Goal: Information Seeking & Learning: Learn about a topic

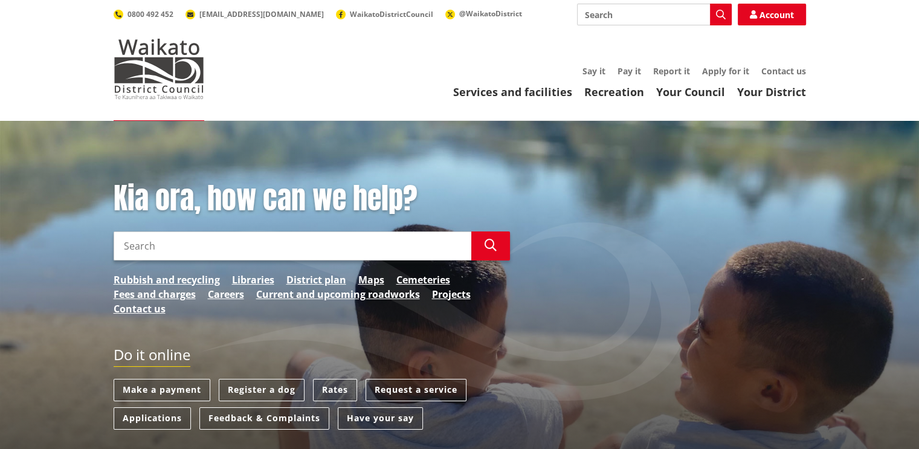
click at [293, 241] on input "Search" at bounding box center [293, 246] width 358 height 29
type input "check if I can build a commercial property"
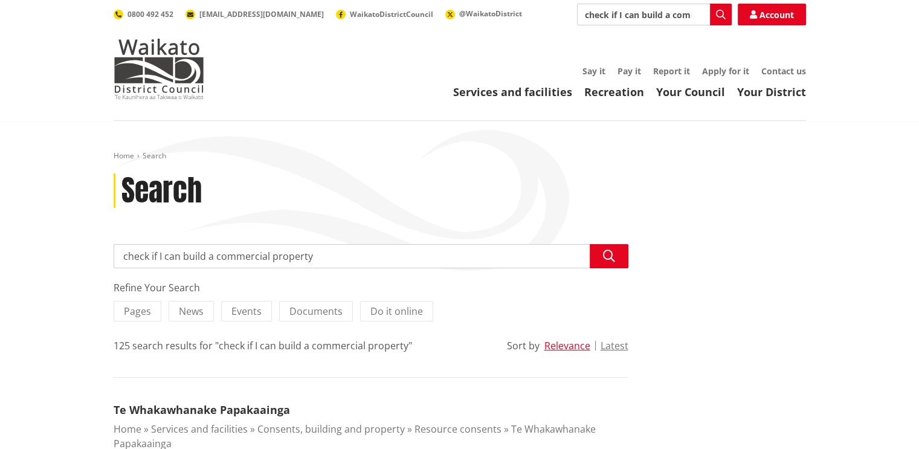
click at [693, 16] on input "check if I can build a commercial property" at bounding box center [654, 15] width 155 height 22
click at [640, 18] on input "Search" at bounding box center [654, 15] width 155 height 22
type input "gis maps"
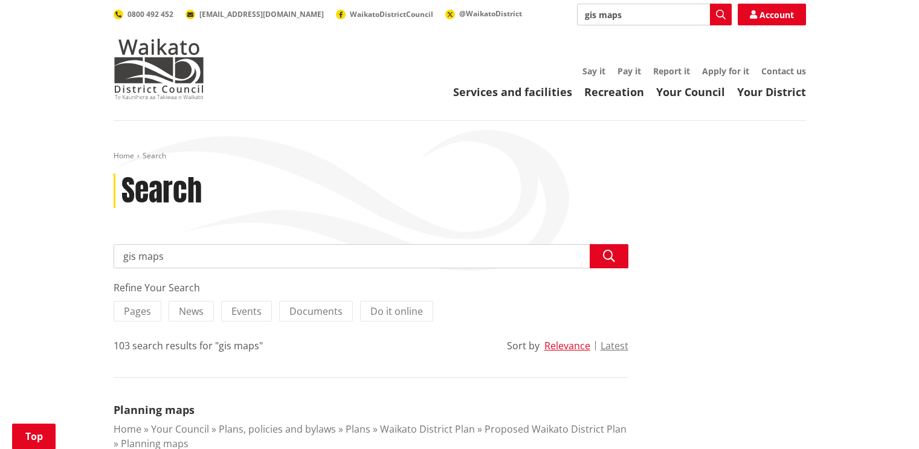
scroll to position [181, 0]
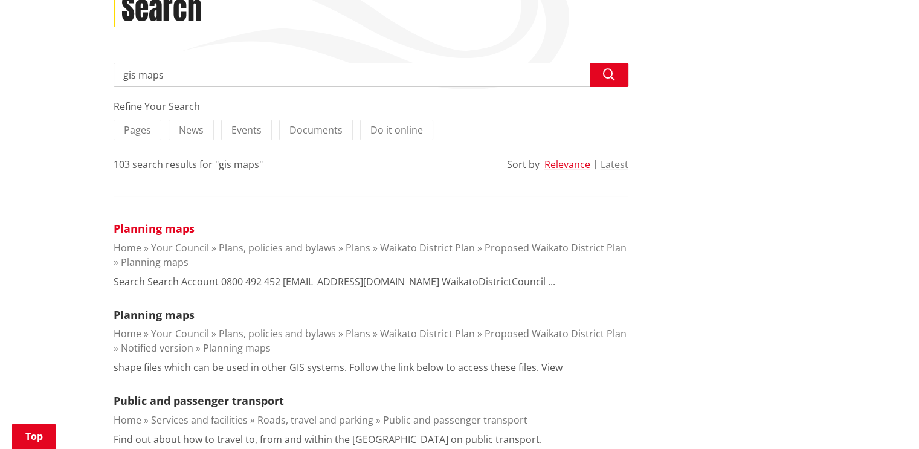
click at [156, 228] on link "Planning maps" at bounding box center [154, 228] width 81 height 15
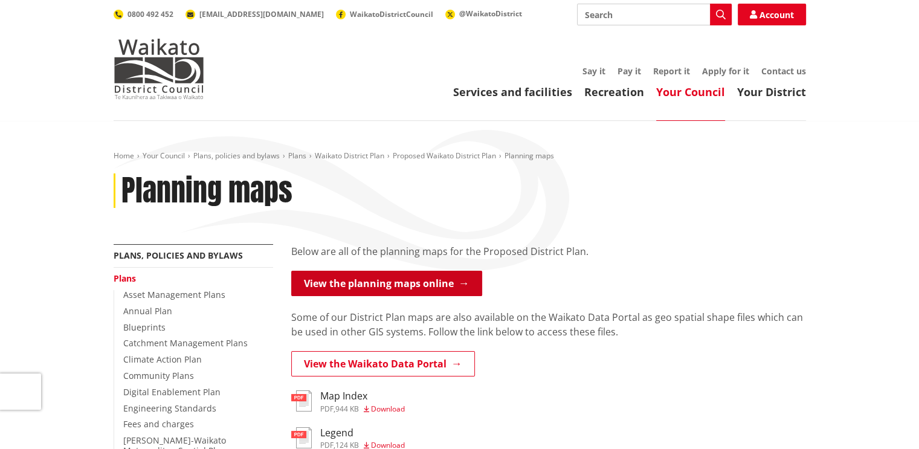
click at [353, 282] on link "View the planning maps online" at bounding box center [386, 283] width 191 height 25
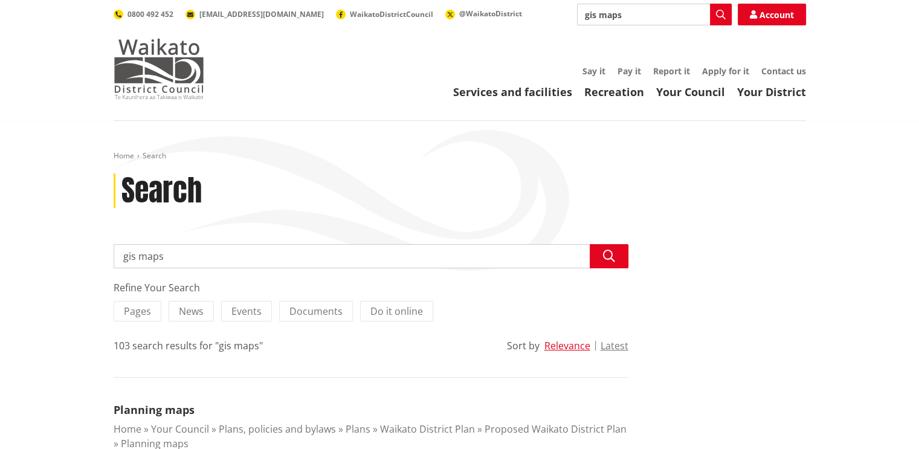
click at [161, 63] on img at bounding box center [159, 69] width 91 height 60
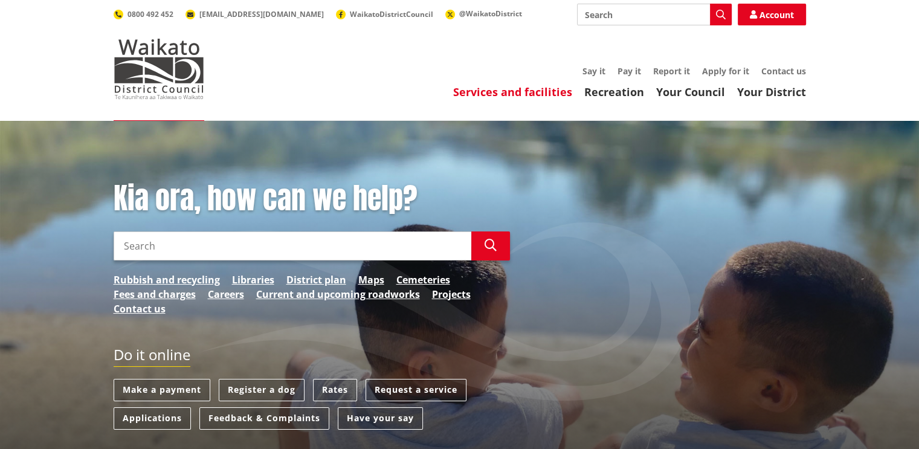
click at [513, 94] on link "Services and facilities" at bounding box center [512, 92] width 119 height 15
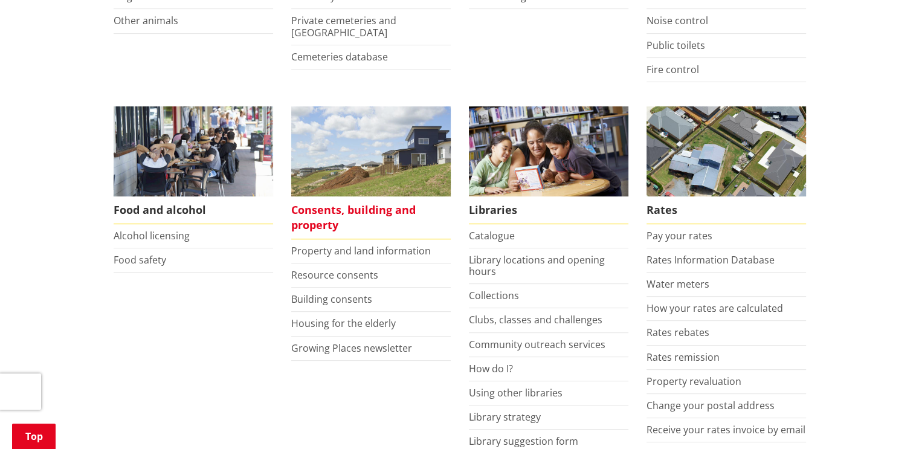
scroll to position [423, 0]
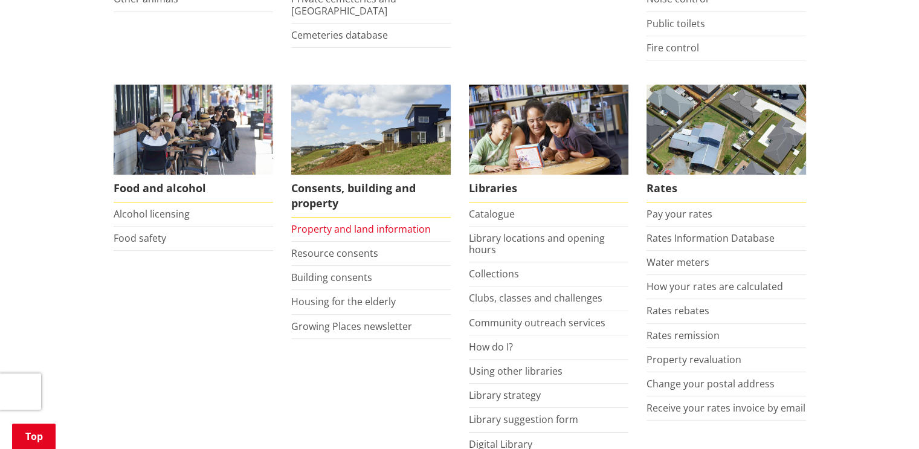
click at [344, 230] on link "Property and land information" at bounding box center [361, 228] width 140 height 13
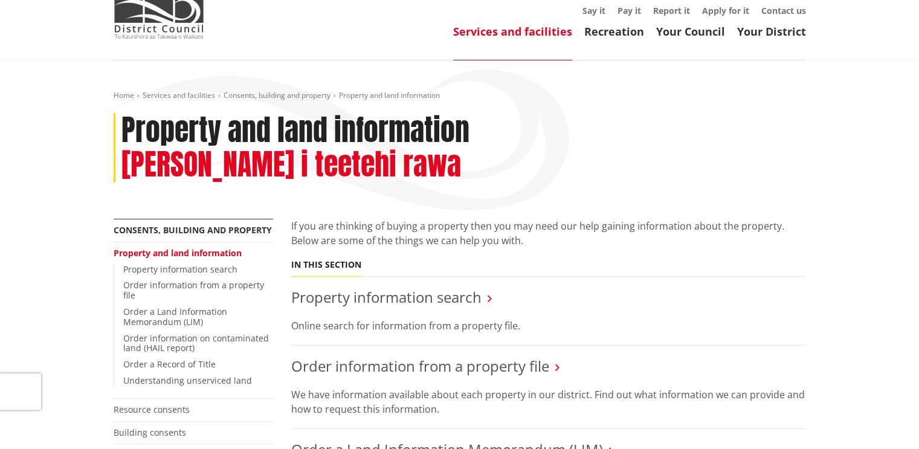
scroll to position [181, 0]
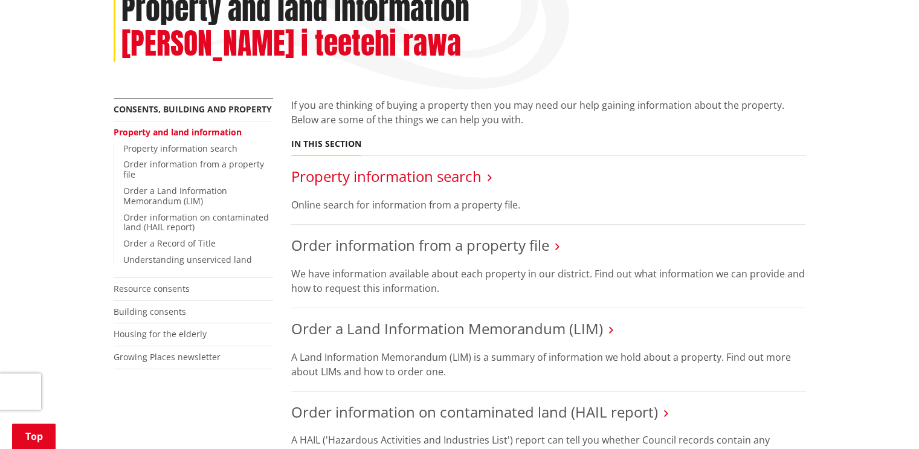
click at [377, 166] on link "Property information search" at bounding box center [386, 176] width 190 height 20
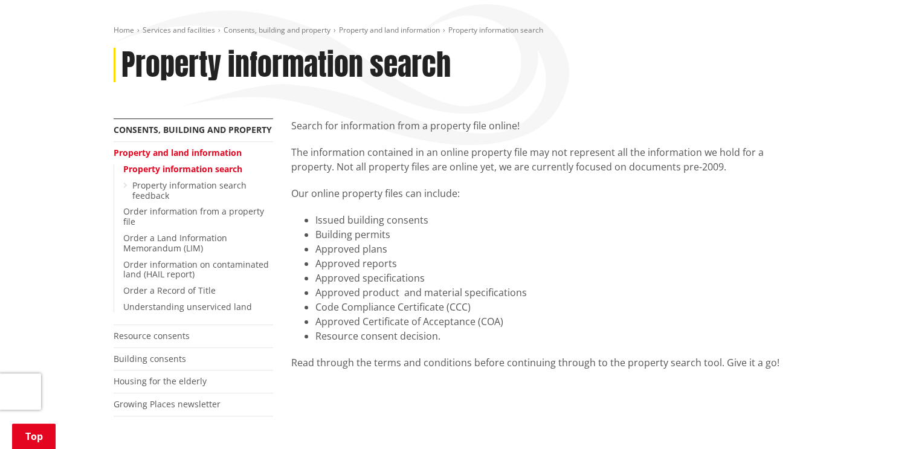
scroll to position [121, 0]
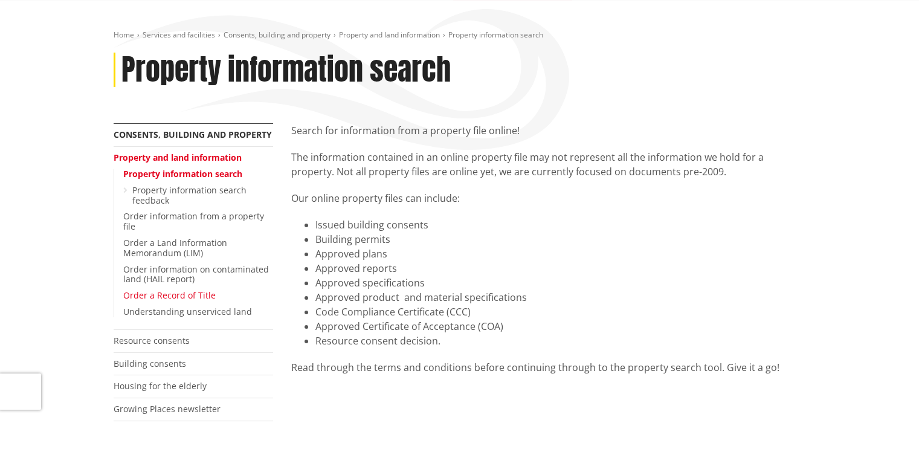
click at [152, 297] on link "Order a Record of Title" at bounding box center [169, 295] width 92 height 11
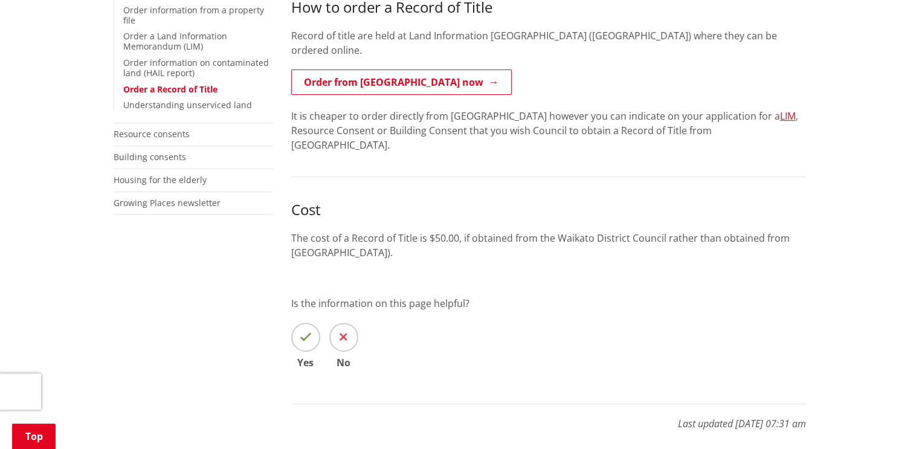
scroll to position [302, 0]
click at [135, 134] on link "Resource consents" at bounding box center [152, 132] width 76 height 11
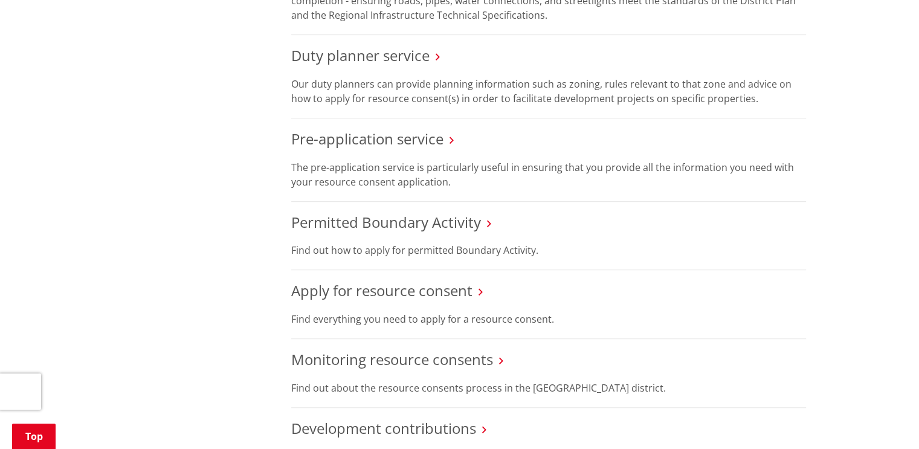
scroll to position [665, 0]
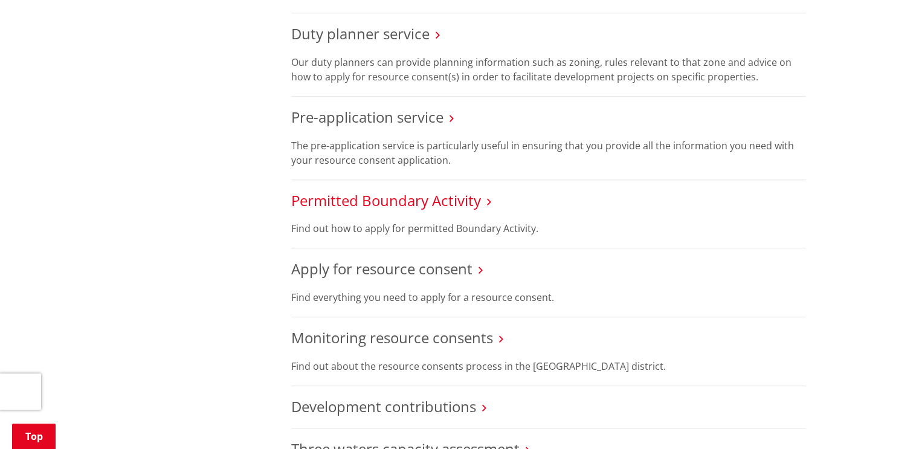
click at [375, 197] on link "Permitted Boundary Activity" at bounding box center [386, 200] width 190 height 20
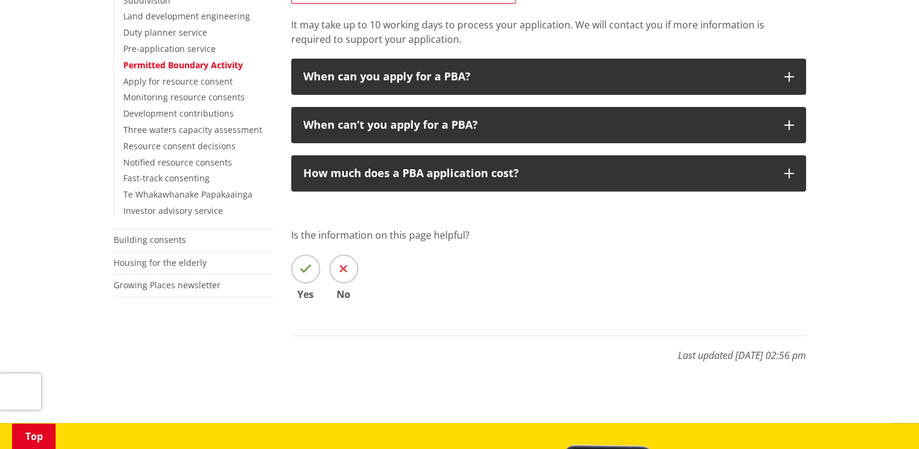
scroll to position [423, 0]
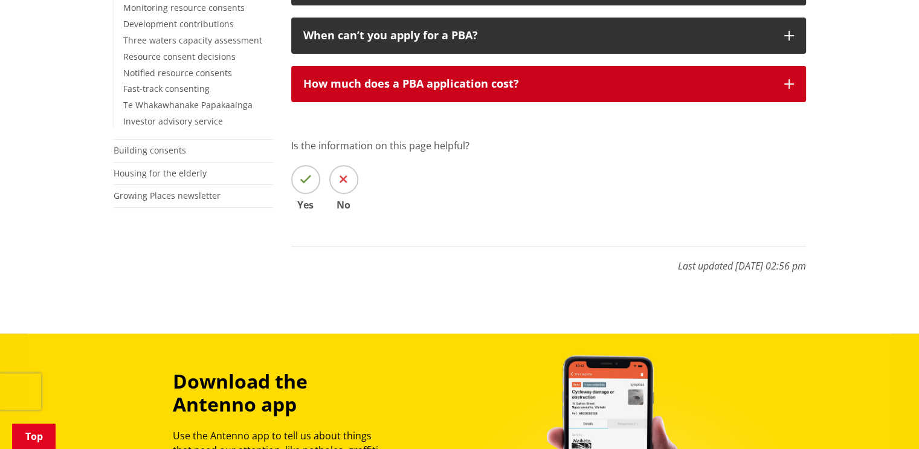
click at [380, 84] on div "How much does a PBA application cost?" at bounding box center [537, 84] width 469 height 12
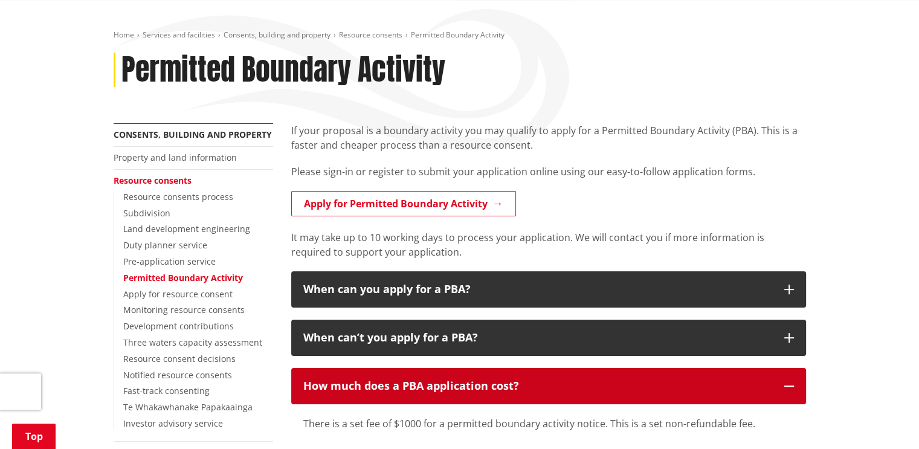
scroll to position [242, 0]
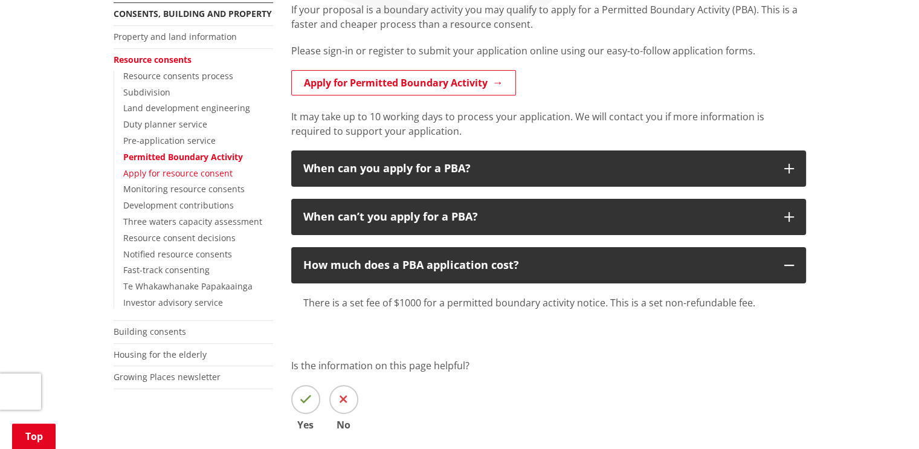
click at [173, 178] on link "Apply for resource consent" at bounding box center [177, 172] width 109 height 11
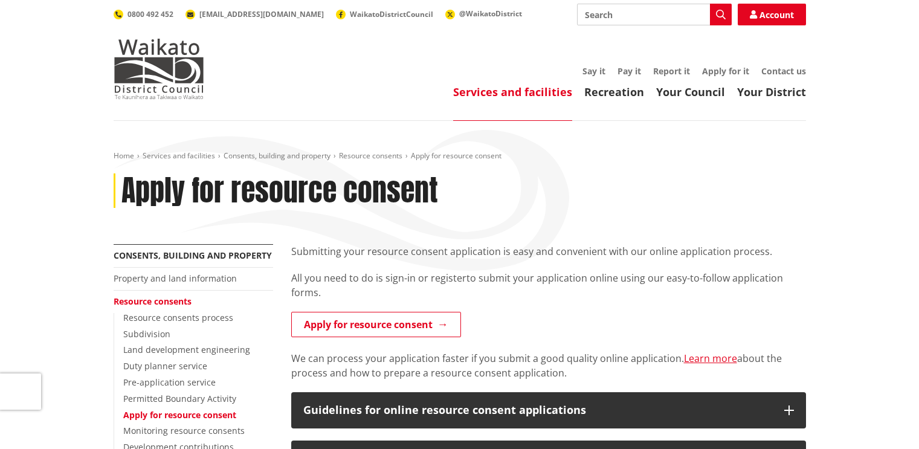
scroll to position [242, 0]
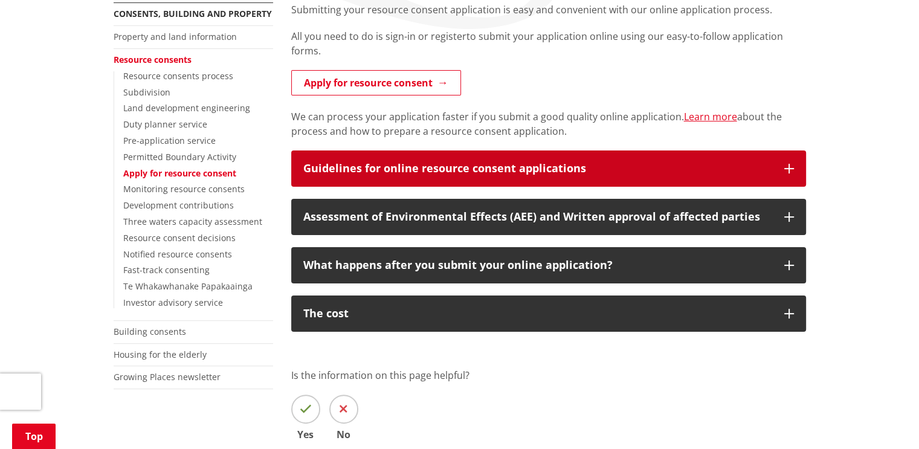
click at [413, 169] on div "Guidelines for online resource consent applications" at bounding box center [537, 169] width 469 height 12
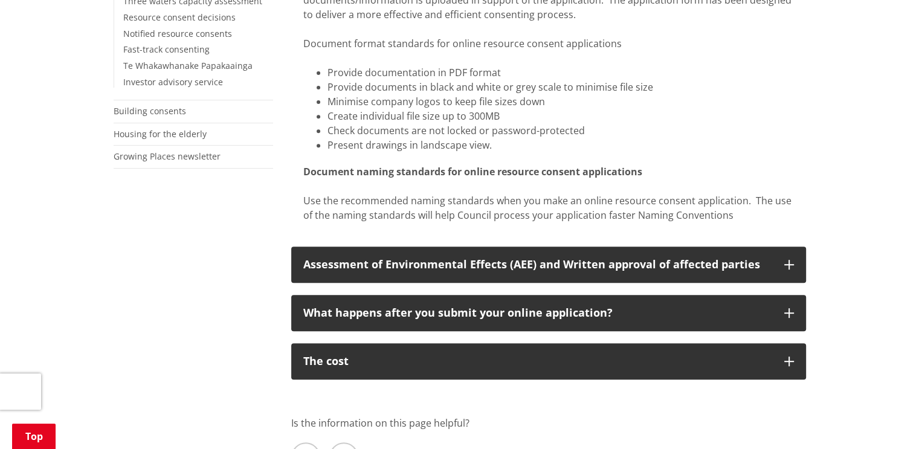
scroll to position [484, 0]
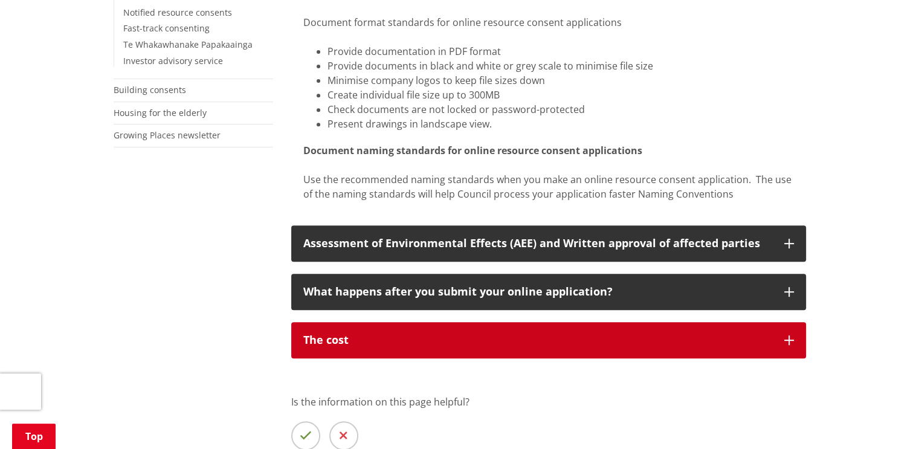
click at [384, 327] on button "The cost" at bounding box center [548, 340] width 515 height 36
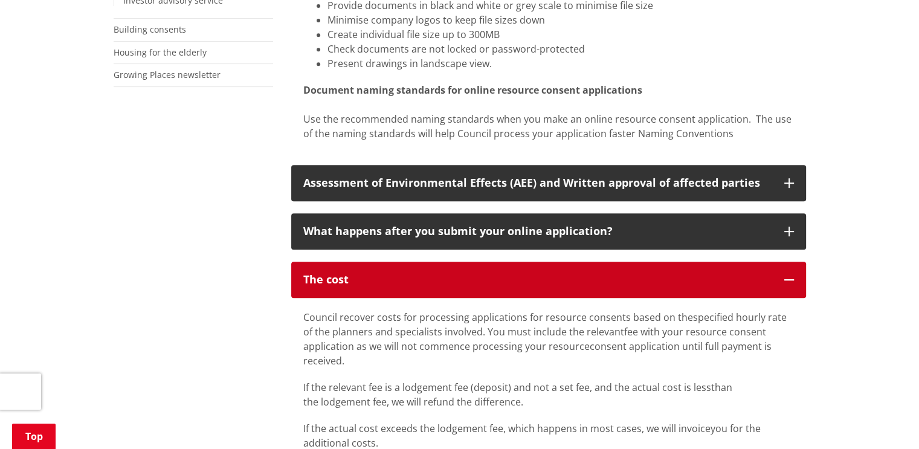
scroll to position [604, 0]
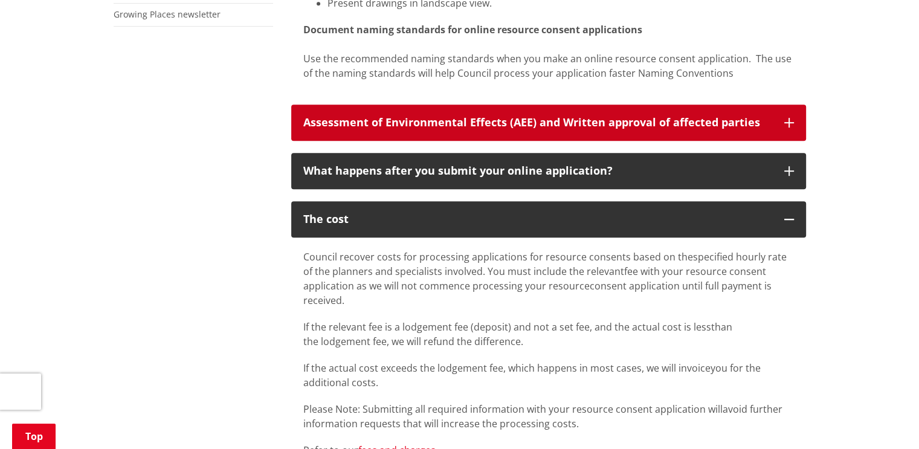
click at [392, 129] on div "Assessment of Environmental Effects (AEE) and Written approval of affected part…" at bounding box center [537, 123] width 469 height 12
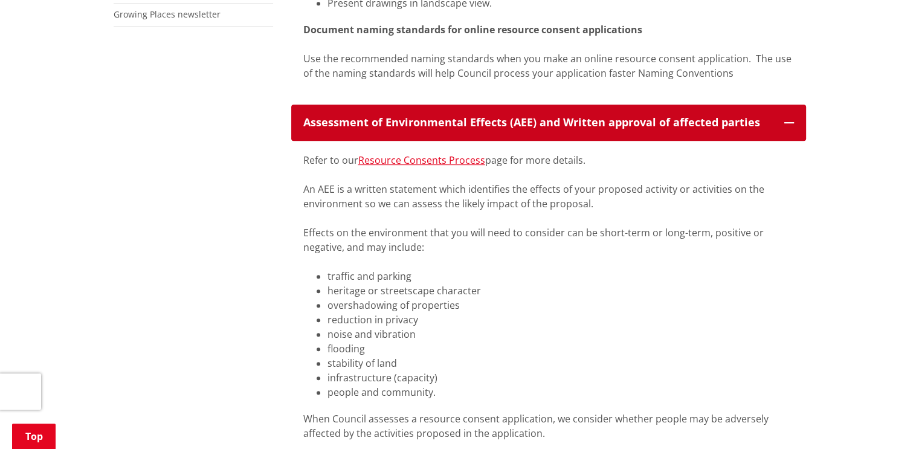
scroll to position [665, 0]
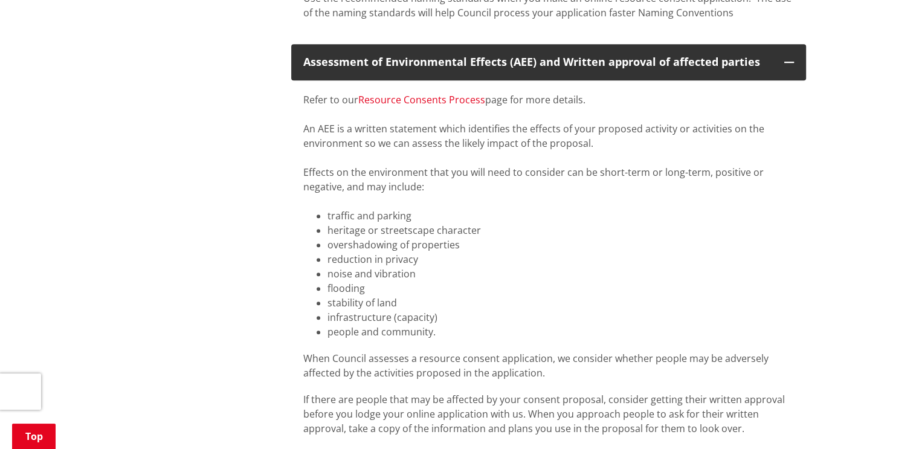
click at [389, 99] on link "Resource Consents Process" at bounding box center [421, 99] width 127 height 13
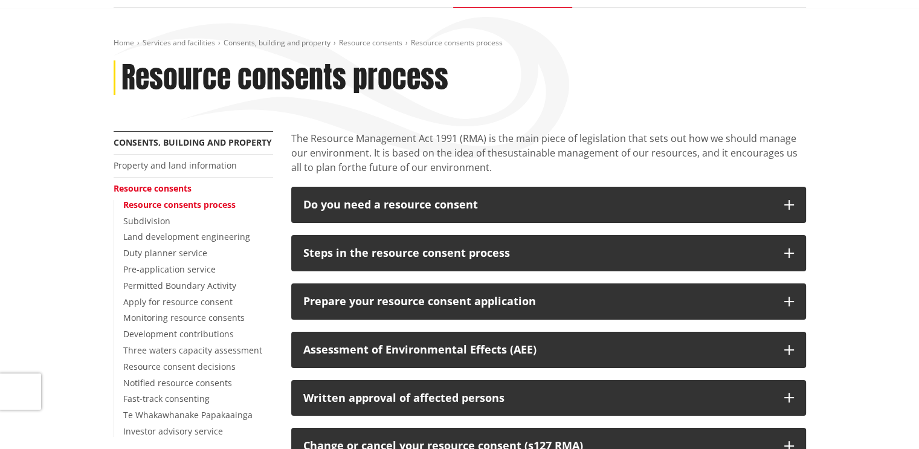
scroll to position [121, 0]
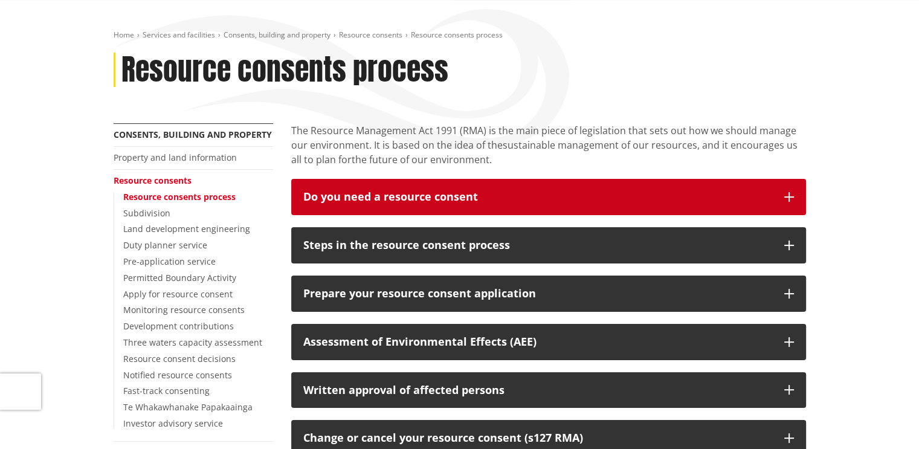
click at [384, 194] on div "Do you need a resource consent" at bounding box center [537, 197] width 469 height 12
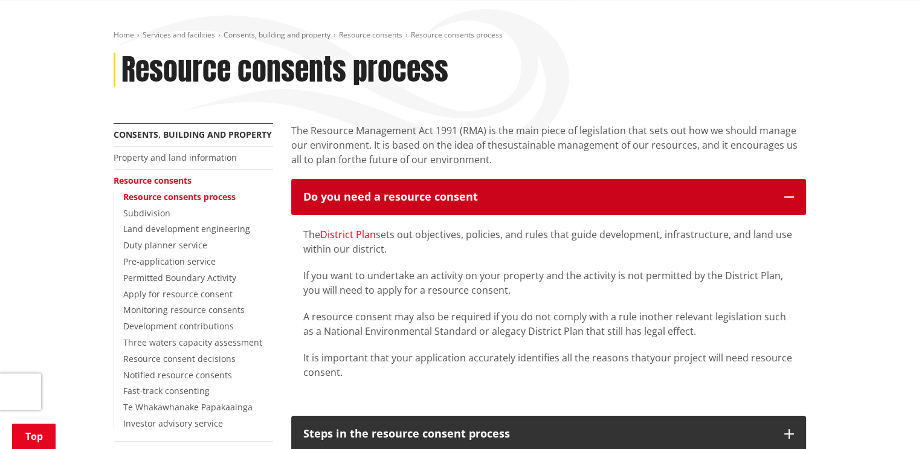
scroll to position [181, 0]
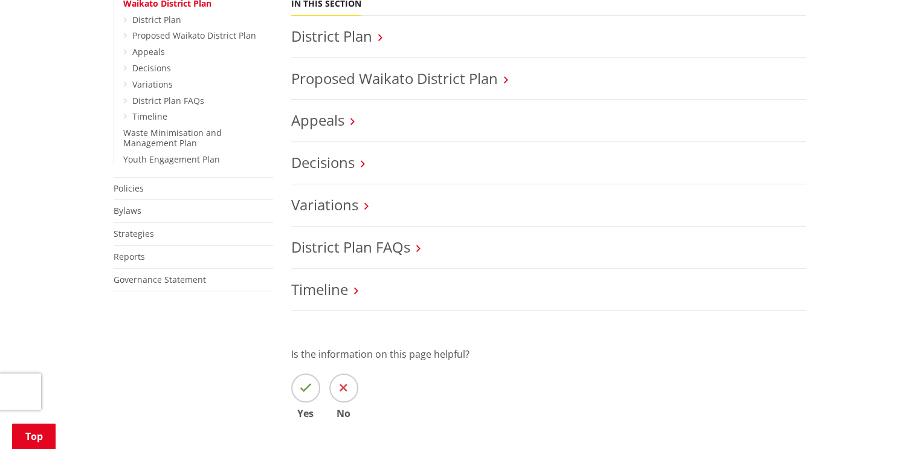
scroll to position [544, 0]
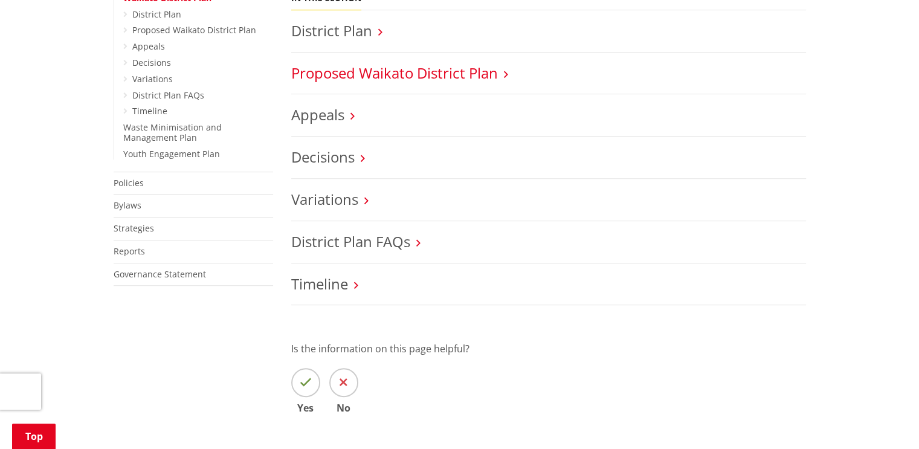
click at [381, 80] on link "Proposed Waikato District Plan" at bounding box center [394, 73] width 207 height 20
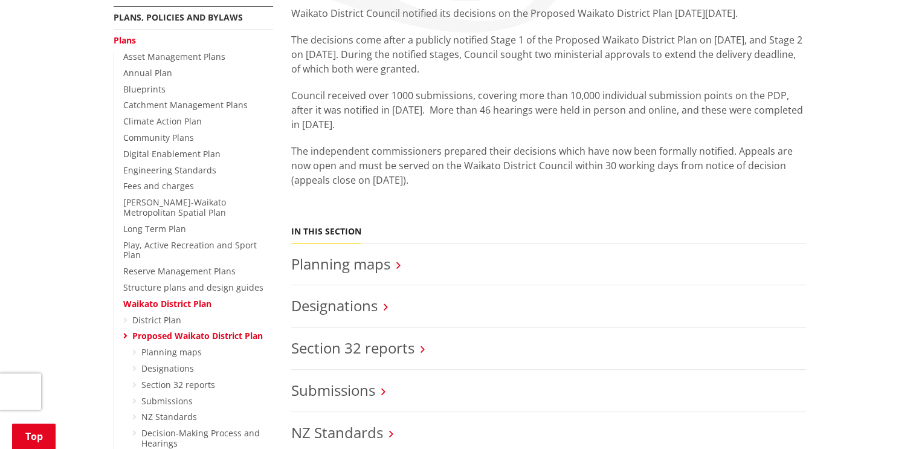
scroll to position [302, 0]
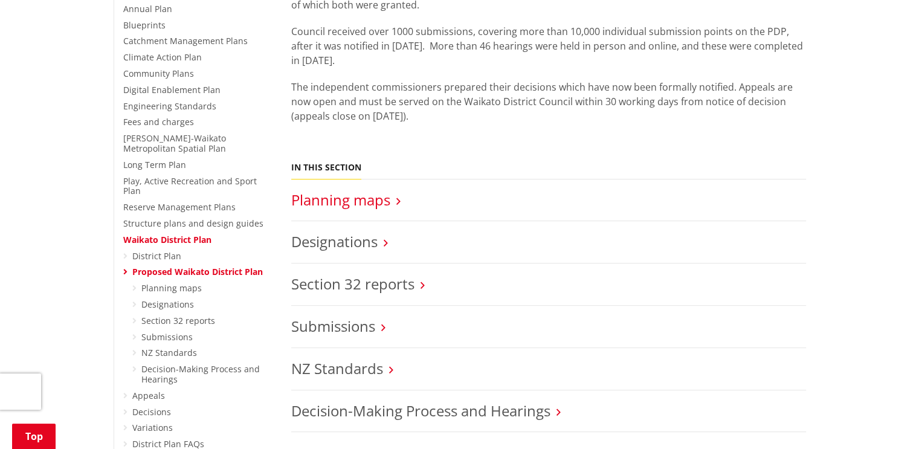
click at [334, 204] on link "Planning maps" at bounding box center [340, 200] width 99 height 20
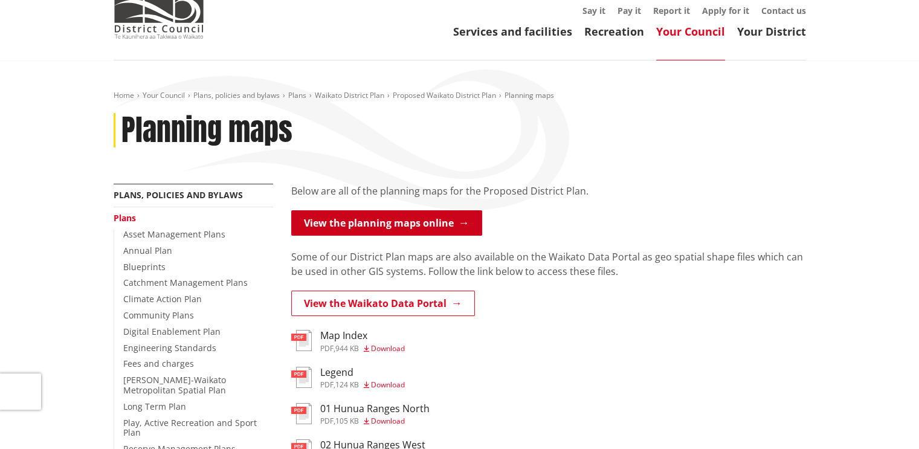
scroll to position [60, 0]
click at [387, 227] on link "View the planning maps online" at bounding box center [386, 222] width 191 height 25
